Goal: Task Accomplishment & Management: Use online tool/utility

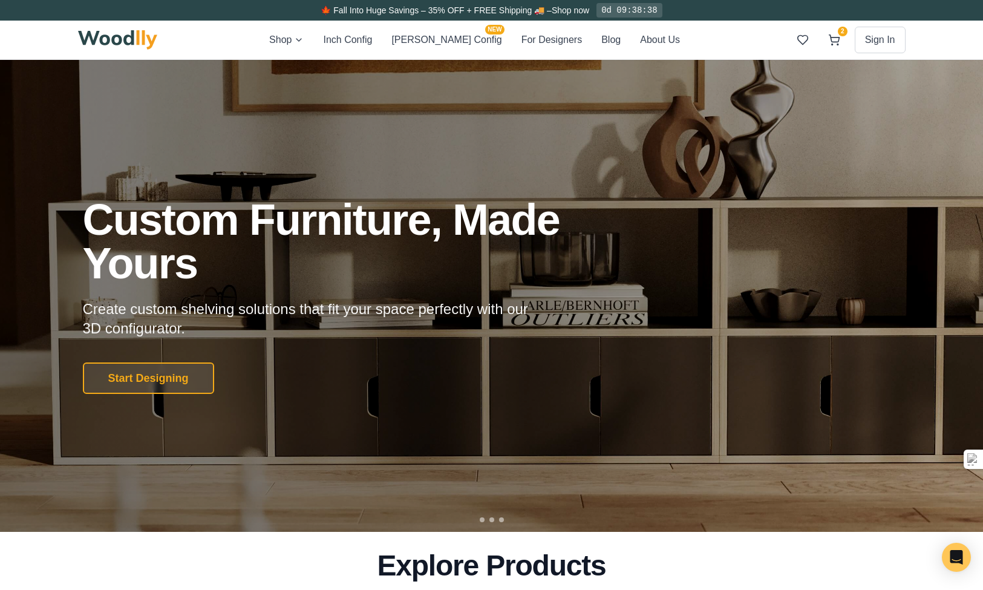
click at [363, 20] on div "🍁 Fall Into Huge Savings – 35% OFF + FREE Shipping 🚚 – Shop now 0d 09:38:38" at bounding box center [491, 10] width 847 height 21
click at [369, 40] on button "Inch Config" at bounding box center [347, 40] width 49 height 16
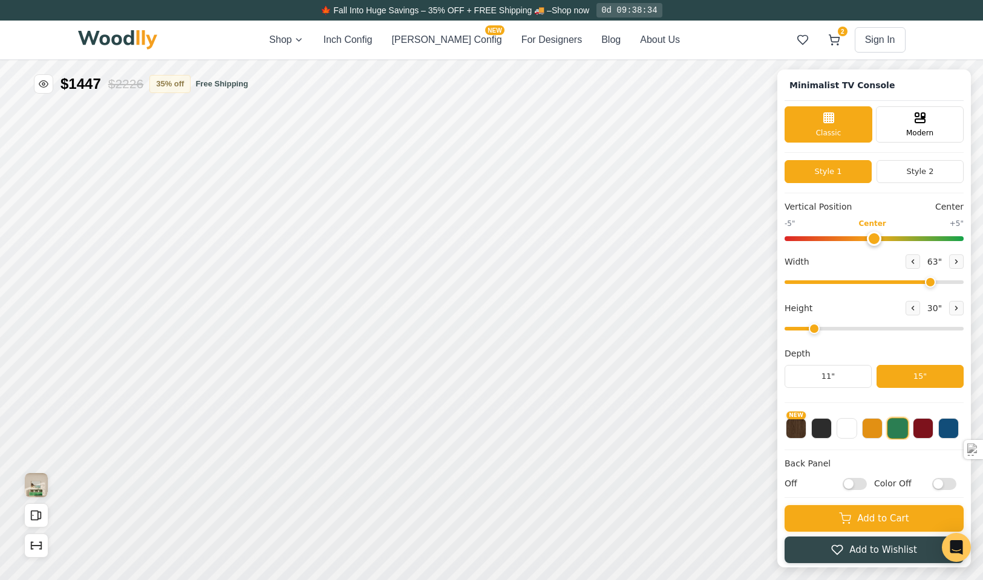
type input "63"
type input "2"
click at [916, 265] on icon at bounding box center [912, 261] width 7 height 7
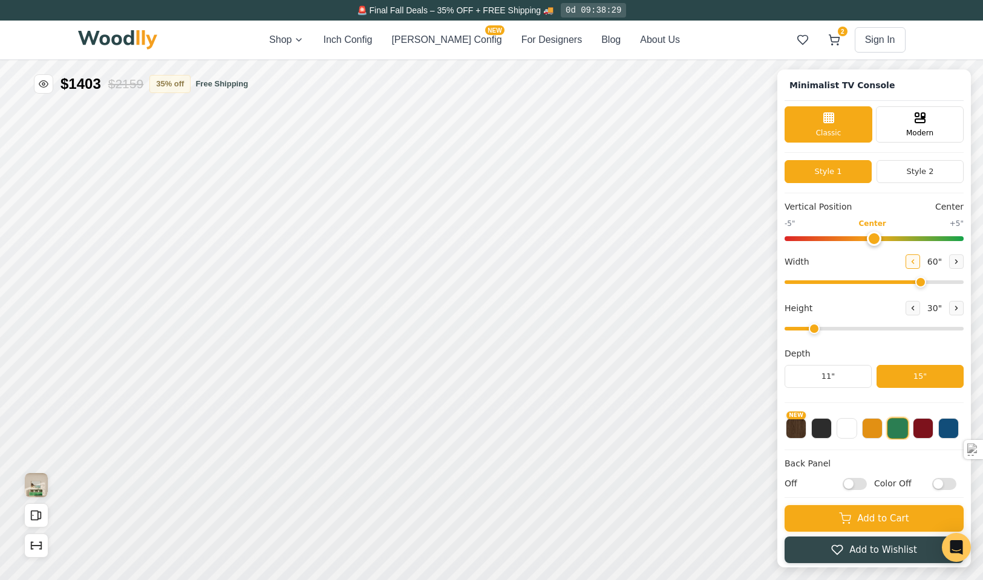
click at [916, 265] on icon at bounding box center [912, 261] width 7 height 7
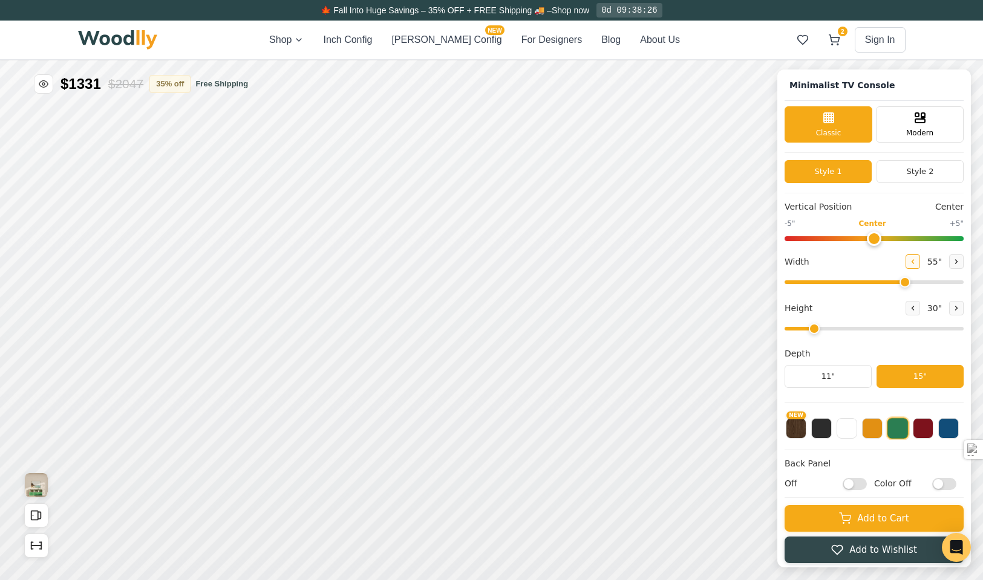
click at [916, 265] on icon at bounding box center [912, 261] width 7 height 7
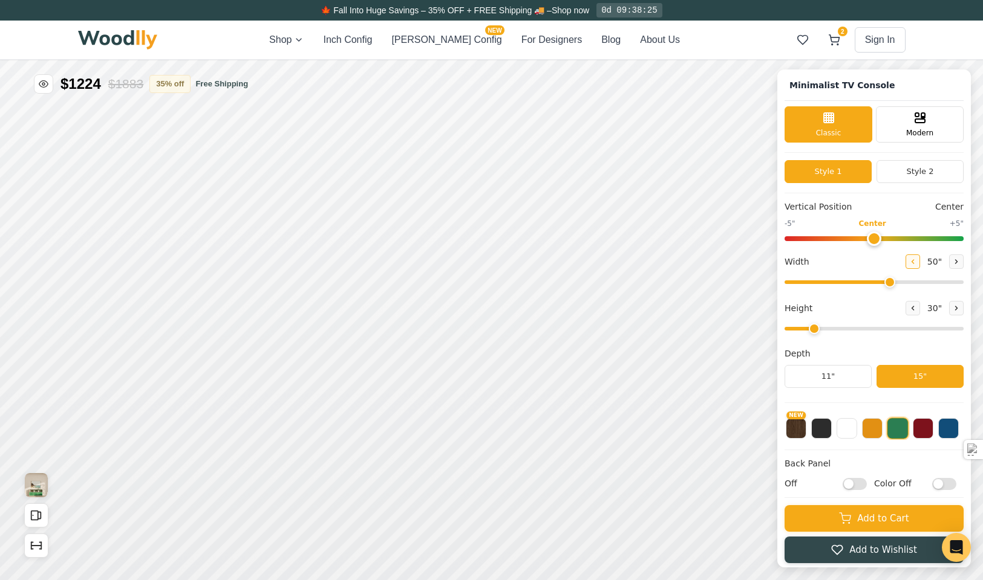
click at [916, 265] on icon at bounding box center [912, 261] width 7 height 7
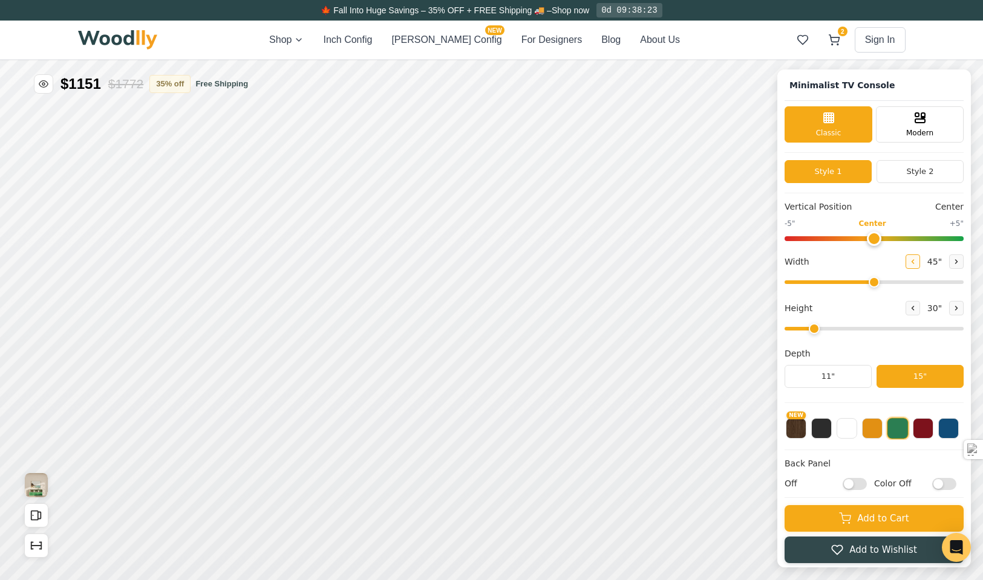
click at [916, 265] on icon at bounding box center [912, 261] width 7 height 7
click at [960, 262] on icon at bounding box center [955, 261] width 7 height 7
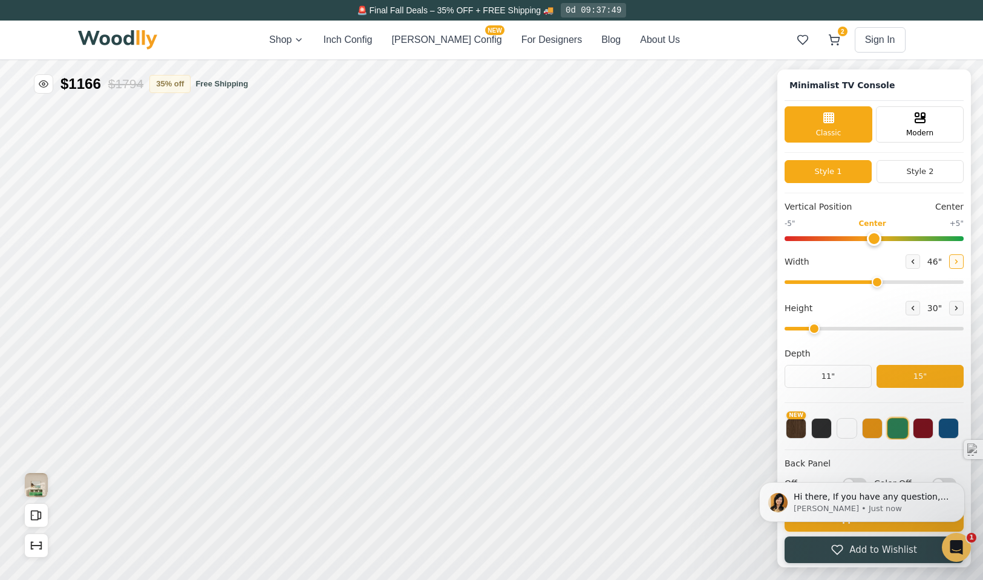
click at [960, 262] on icon at bounding box center [955, 261] width 7 height 7
click at [28, 543] on button "Show Dimensions" at bounding box center [36, 546] width 24 height 24
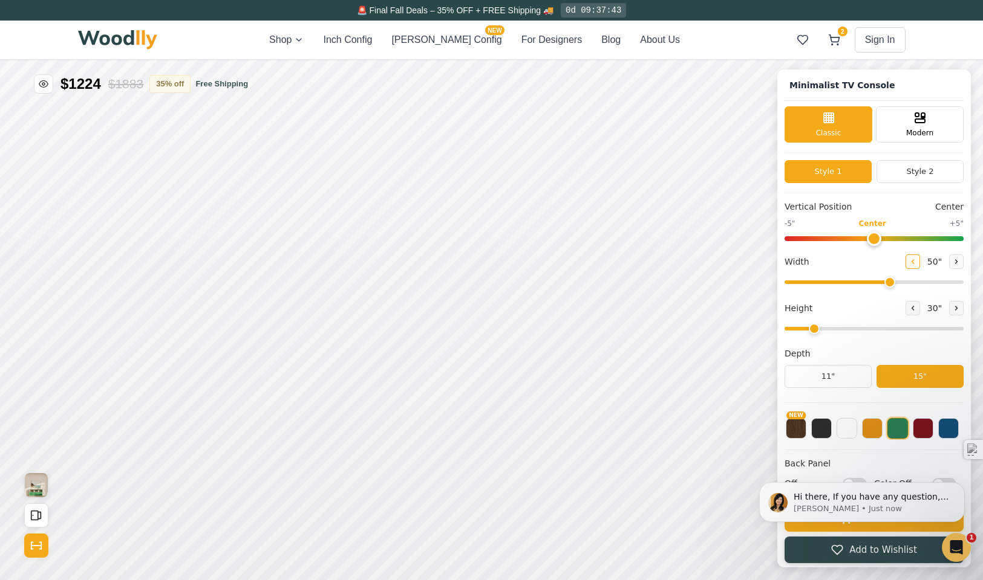
click at [916, 260] on icon at bounding box center [912, 261] width 7 height 7
type input "49"
click at [212, 271] on div "15"" at bounding box center [211, 269] width 14 height 13
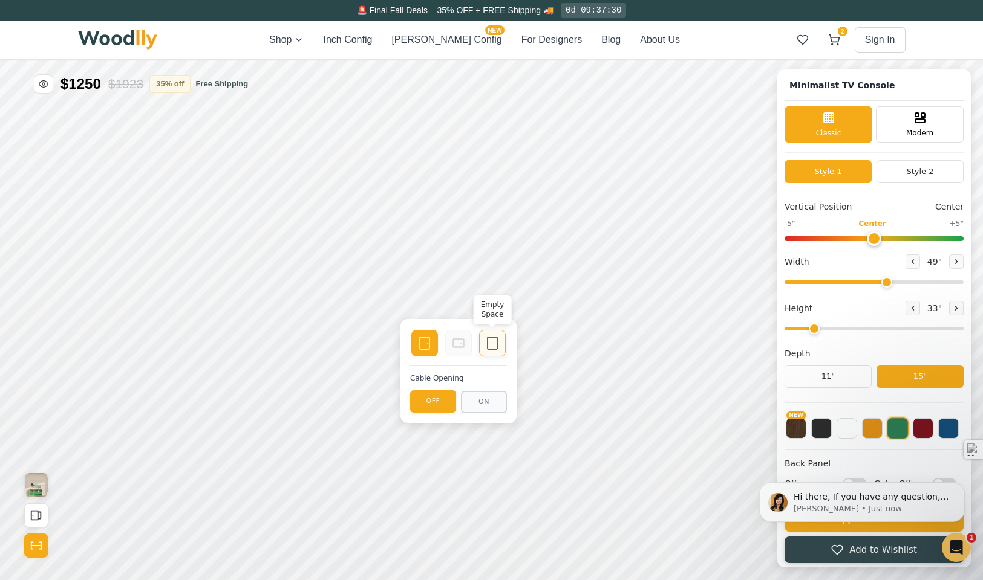
click at [490, 342] on icon at bounding box center [492, 343] width 15 height 15
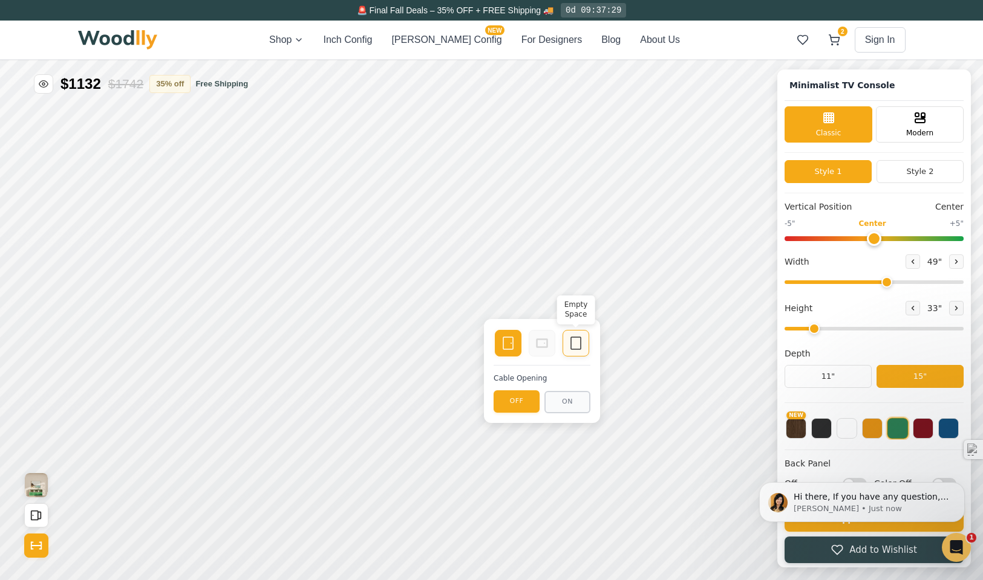
click at [569, 346] on icon at bounding box center [575, 343] width 15 height 15
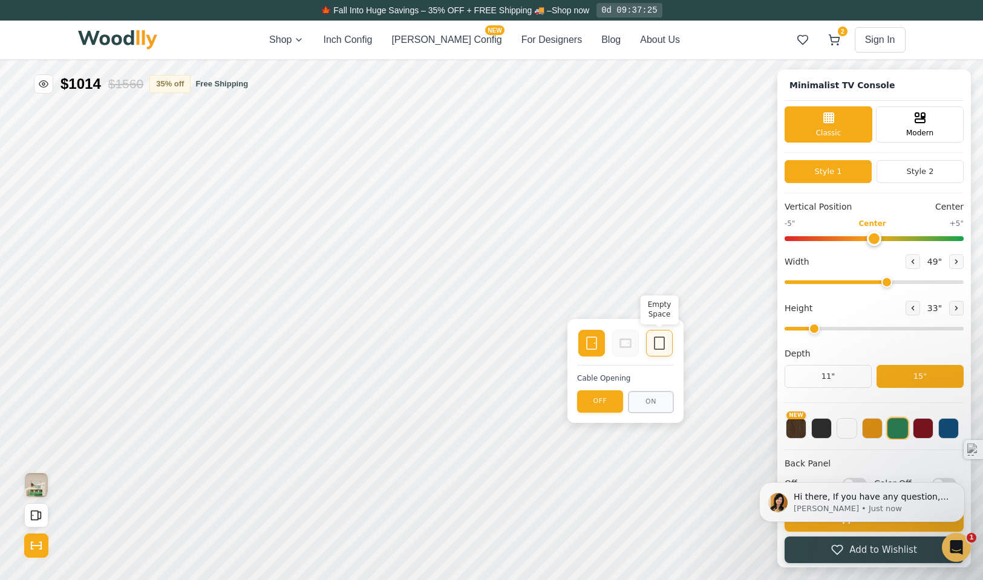
click at [665, 346] on icon at bounding box center [659, 343] width 15 height 15
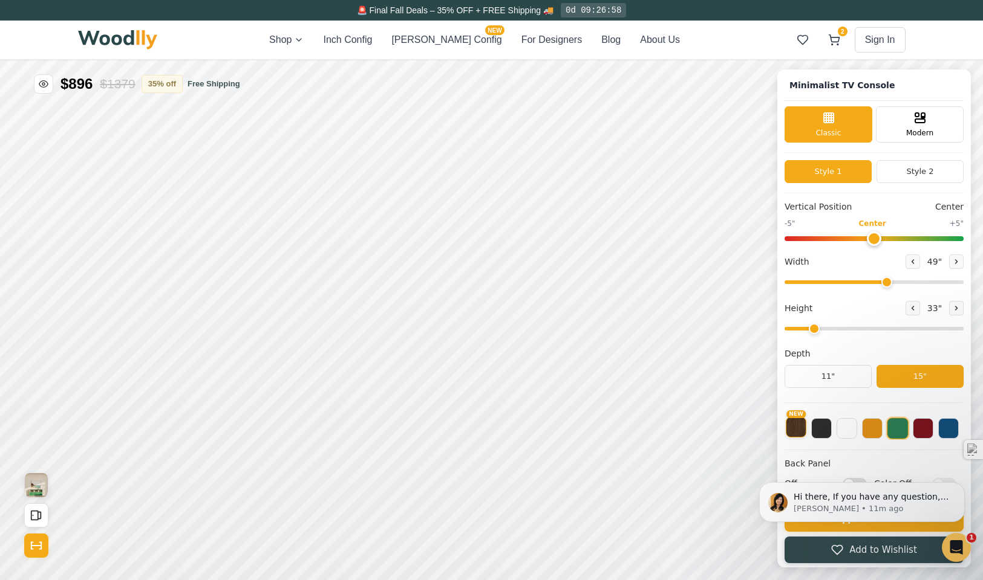
click at [804, 436] on button "NEW" at bounding box center [795, 427] width 21 height 21
